Goal: Task Accomplishment & Management: Manage account settings

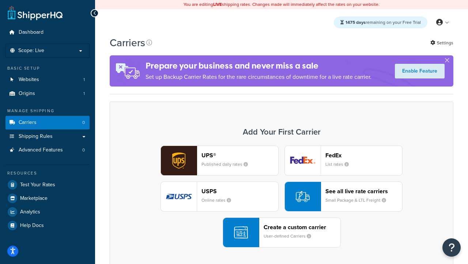
click at [282, 196] on div "UPS® Published daily rates FedEx List rates USPS Online rates See all live rate…" at bounding box center [281, 196] width 329 height 102
click at [364, 155] on header "FedEx" at bounding box center [364, 155] width 77 height 7
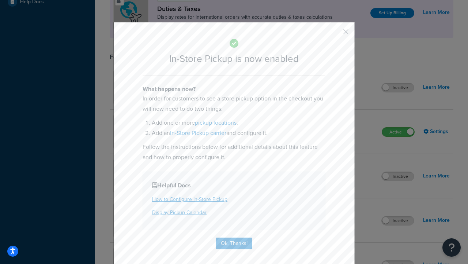
click at [335, 34] on button "button" at bounding box center [336, 34] width 2 height 2
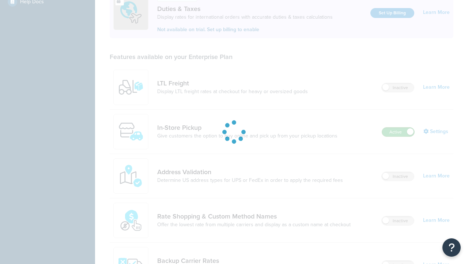
click at [399, 127] on label "Active" at bounding box center [398, 131] width 32 height 9
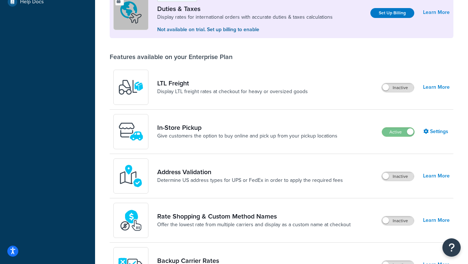
scroll to position [365, 0]
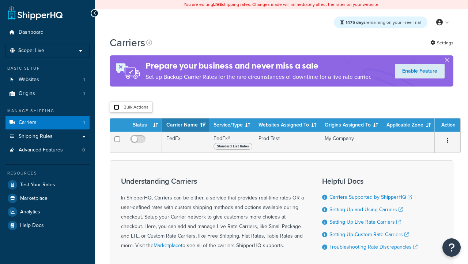
click at [116, 108] on input "checkbox" at bounding box center [116, 106] width 5 height 5
checkbox input "true"
click at [0, 0] on button "Delete" at bounding box center [0, 0] width 0 height 0
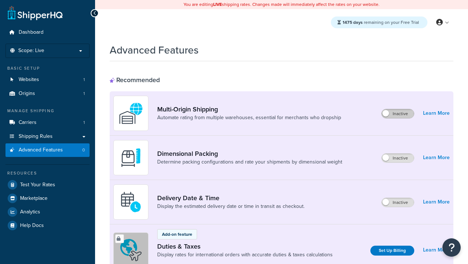
click at [398, 113] on label "Inactive" at bounding box center [398, 113] width 32 height 9
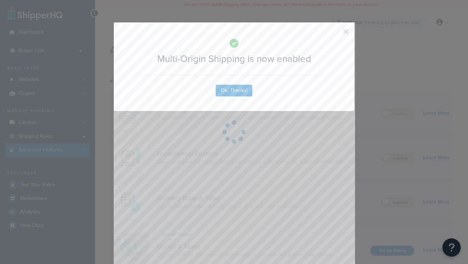
click at [335, 33] on button "button" at bounding box center [336, 34] width 2 height 2
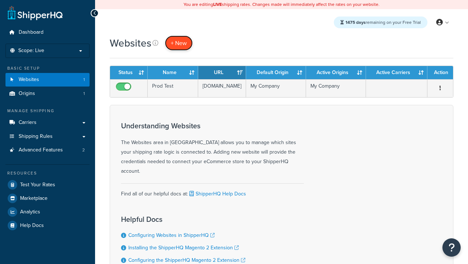
click at [179, 43] on span "+ New" at bounding box center [179, 43] width 16 height 8
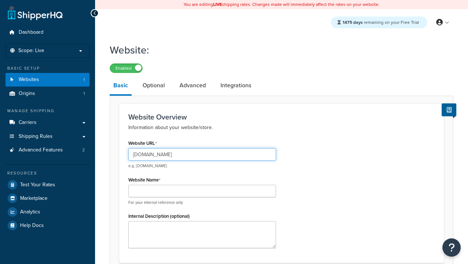
type input "www.testregressiononprod.com"
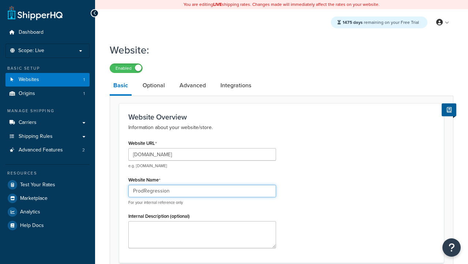
type input "ProdRegression"
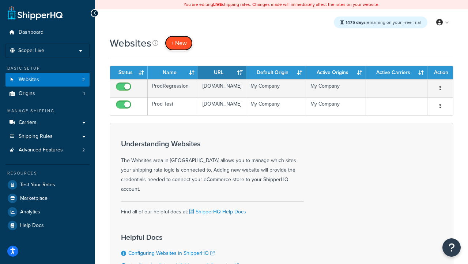
click at [179, 43] on span "+ New" at bounding box center [179, 43] width 16 height 8
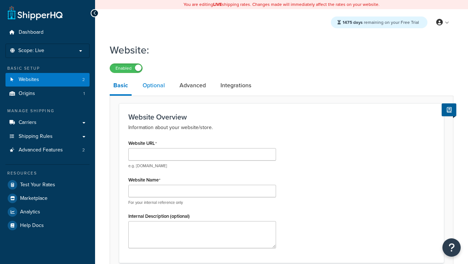
click at [154, 86] on link "Optional" at bounding box center [154, 85] width 30 height 18
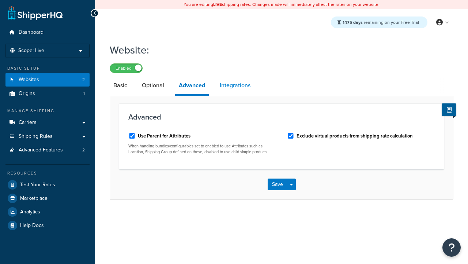
click at [235, 86] on link "Integrations" at bounding box center [235, 85] width 38 height 18
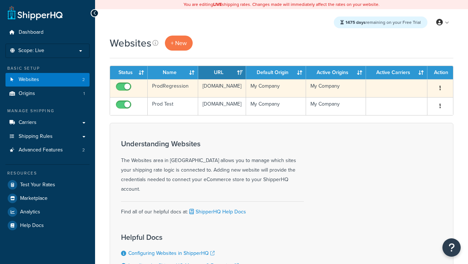
click at [441, 88] on icon "button" at bounding box center [440, 87] width 1 height 5
click at [0, 0] on link "Edit" at bounding box center [0, 0] width 0 height 0
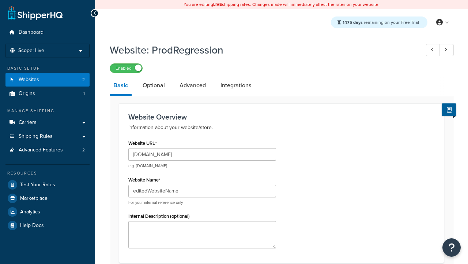
type input "editedWebsiteName"
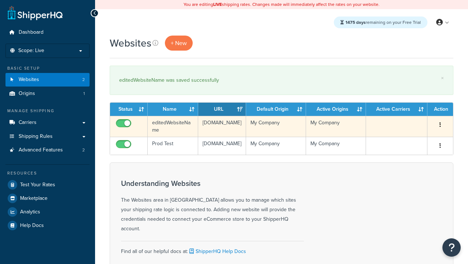
click at [441, 125] on icon "button" at bounding box center [440, 124] width 1 height 5
click at [0, 0] on link "Duplicate" at bounding box center [0, 0] width 0 height 0
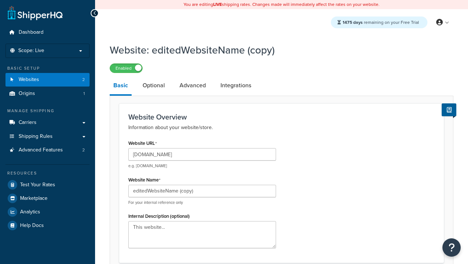
type input "[DOMAIN_NAME]"
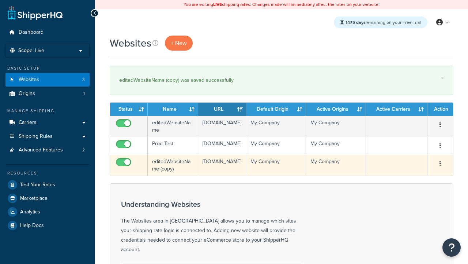
click at [441, 166] on icon "button" at bounding box center [440, 163] width 1 height 5
click at [0, 0] on link "Delete" at bounding box center [0, 0] width 0 height 0
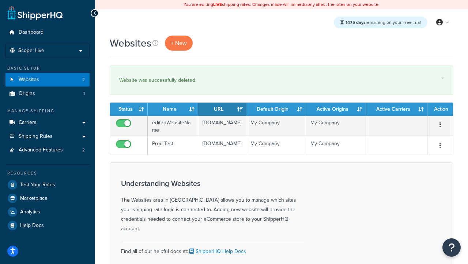
click at [129, 109] on th "Status" at bounding box center [129, 108] width 38 height 13
click at [173, 109] on th "Name" at bounding box center [173, 108] width 51 height 13
click at [222, 109] on th "URL" at bounding box center [222, 108] width 48 height 13
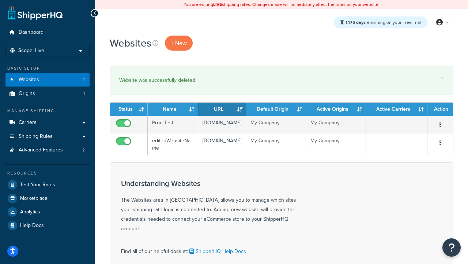
click at [222, 109] on th "URL" at bounding box center [222, 108] width 48 height 13
click at [276, 109] on th "Default Origin" at bounding box center [276, 108] width 60 height 13
click at [336, 109] on th "Active Origins" at bounding box center [336, 108] width 60 height 13
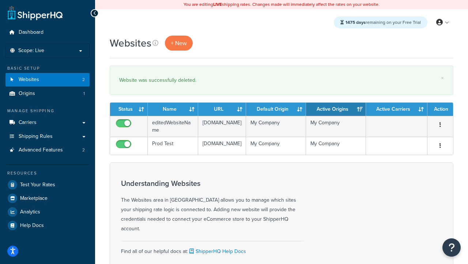
click at [397, 109] on th "Active Carriers" at bounding box center [396, 108] width 61 height 13
click at [441, 109] on th "Action" at bounding box center [441, 108] width 26 height 13
click at [156, 43] on icon at bounding box center [156, 43] width 6 height 6
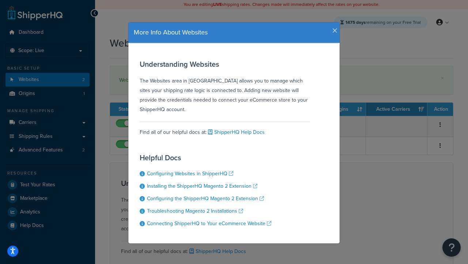
click at [333, 28] on icon "button" at bounding box center [335, 30] width 5 height 7
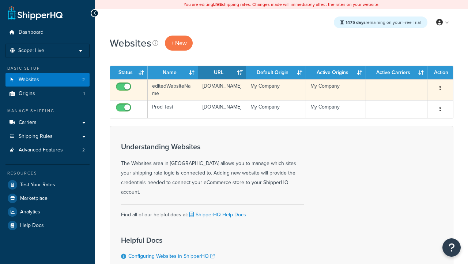
click at [441, 88] on icon "button" at bounding box center [440, 87] width 1 height 5
click at [0, 0] on link "Delete" at bounding box center [0, 0] width 0 height 0
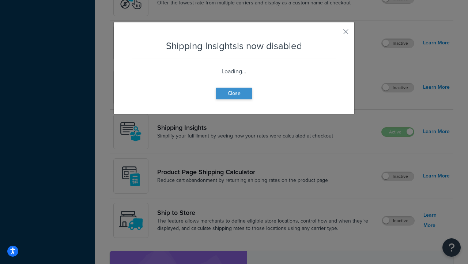
click at [234, 93] on button "Close" at bounding box center [234, 93] width 37 height 12
